Goal: Task Accomplishment & Management: Use online tool/utility

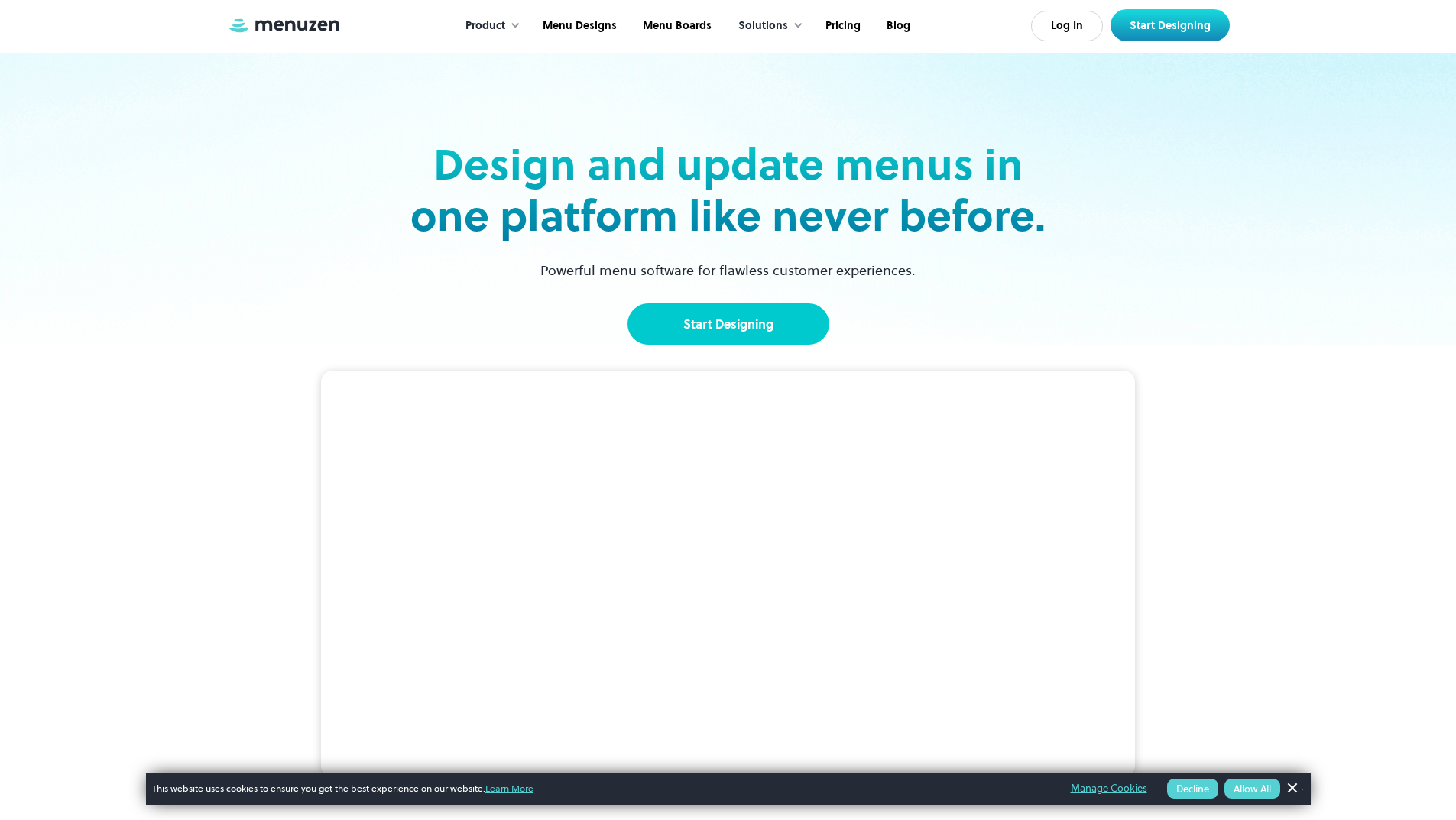
click at [758, 335] on link "Start Designing" at bounding box center [728, 324] width 202 height 42
click at [606, 31] on link "Menu Designs" at bounding box center [578, 26] width 100 height 47
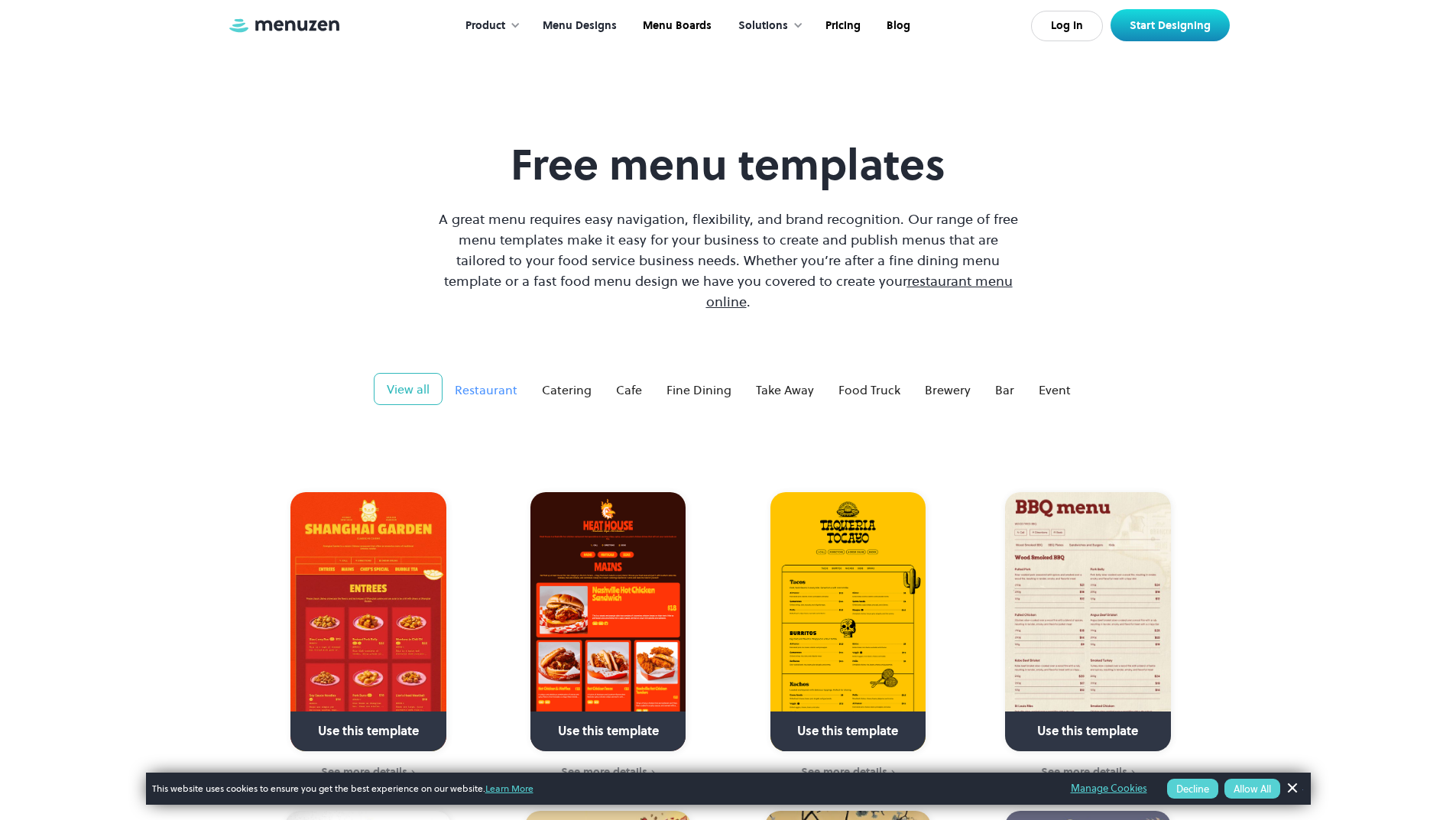
click at [510, 381] on div "Restaurant" at bounding box center [486, 390] width 62 height 18
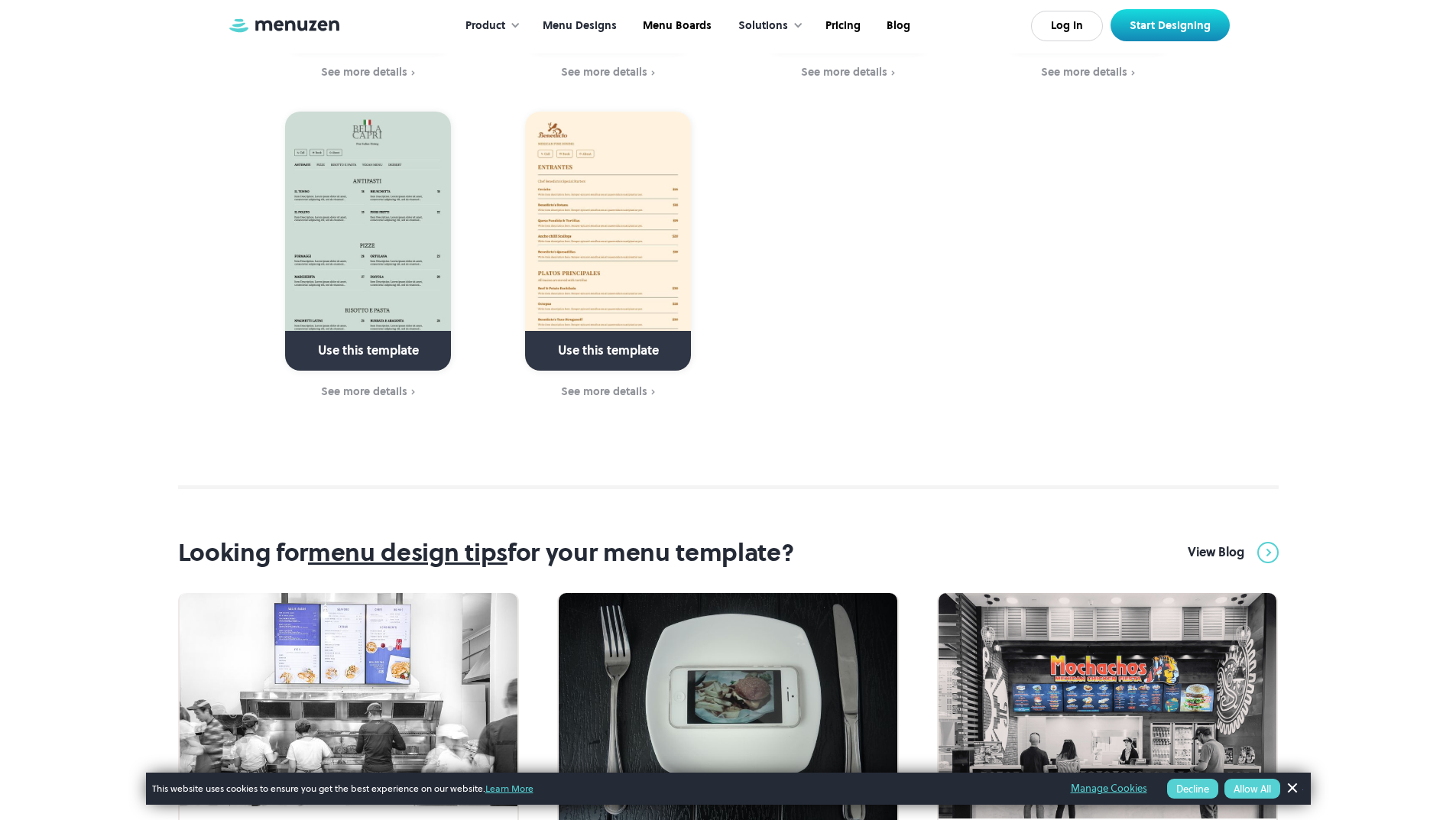
scroll to position [4434, 0]
